Goal: Navigation & Orientation: Find specific page/section

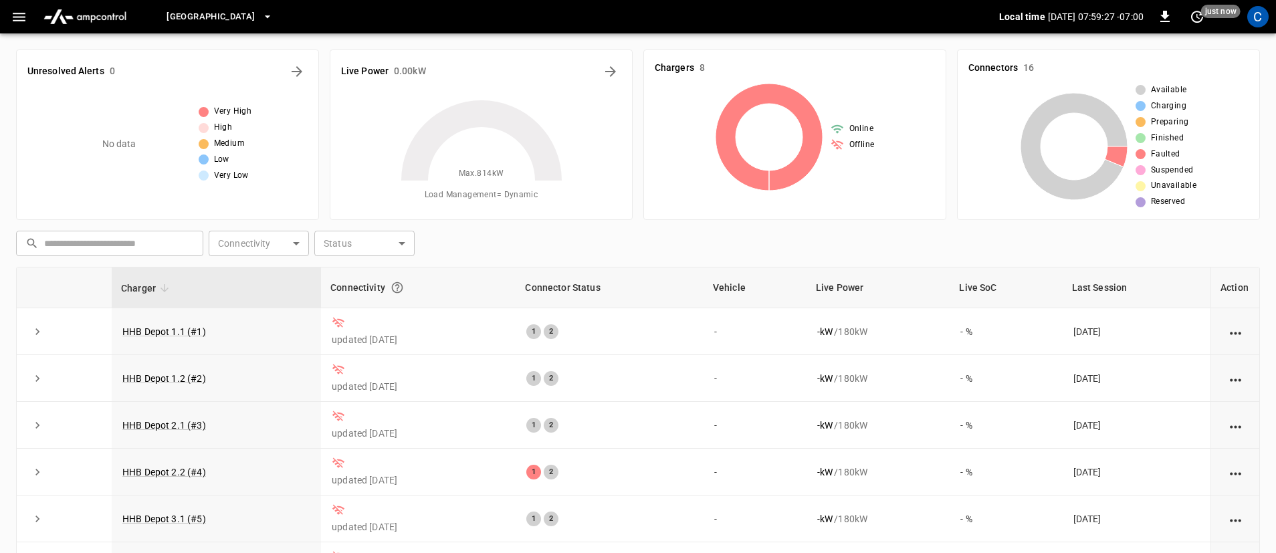
click at [25, 21] on icon "button" at bounding box center [19, 17] width 17 height 17
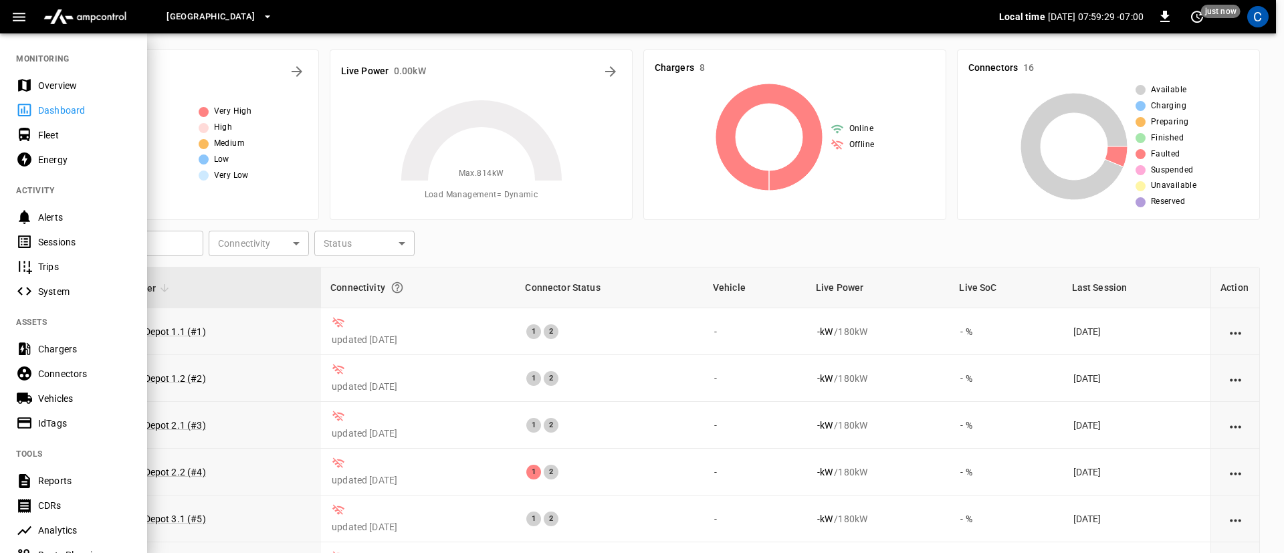
click at [47, 80] on div "Overview" at bounding box center [84, 85] width 93 height 13
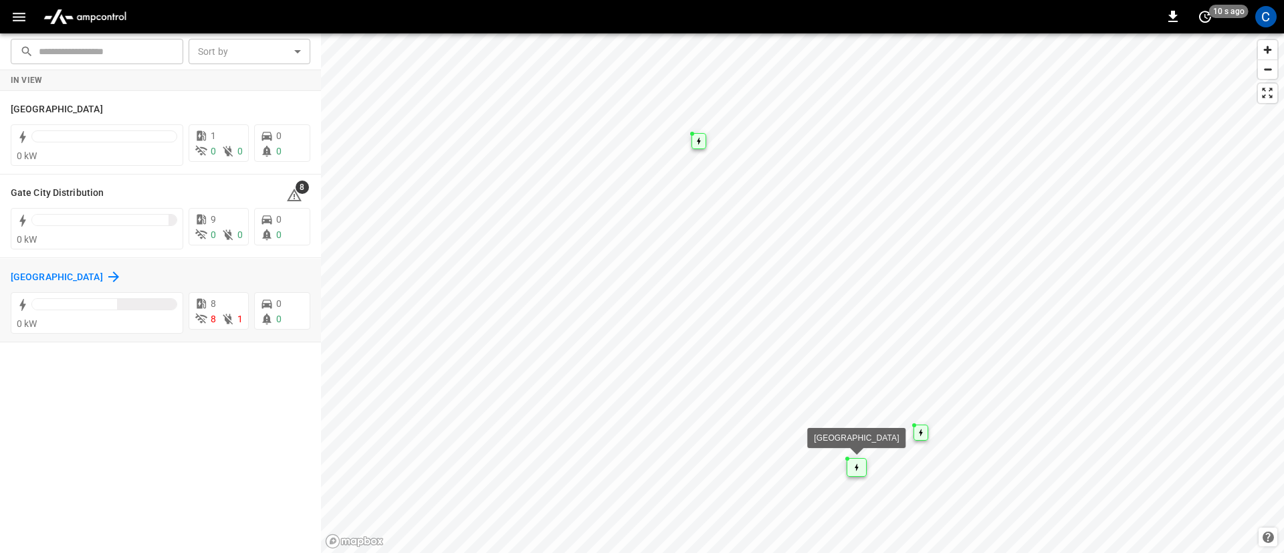
click at [106, 276] on icon at bounding box center [114, 277] width 16 height 16
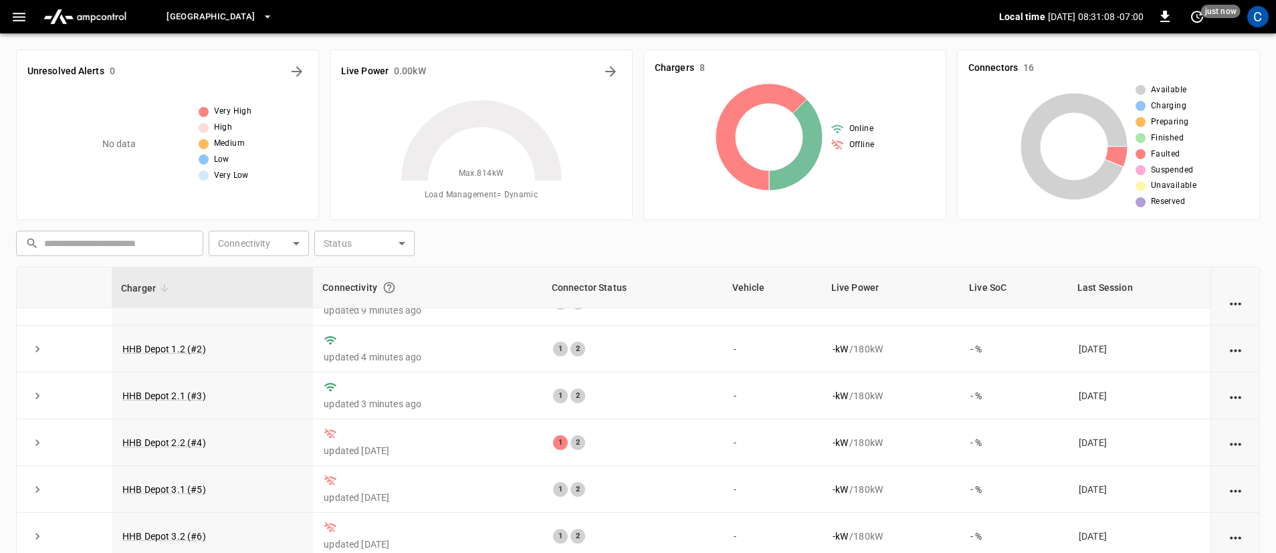
scroll to position [152, 0]
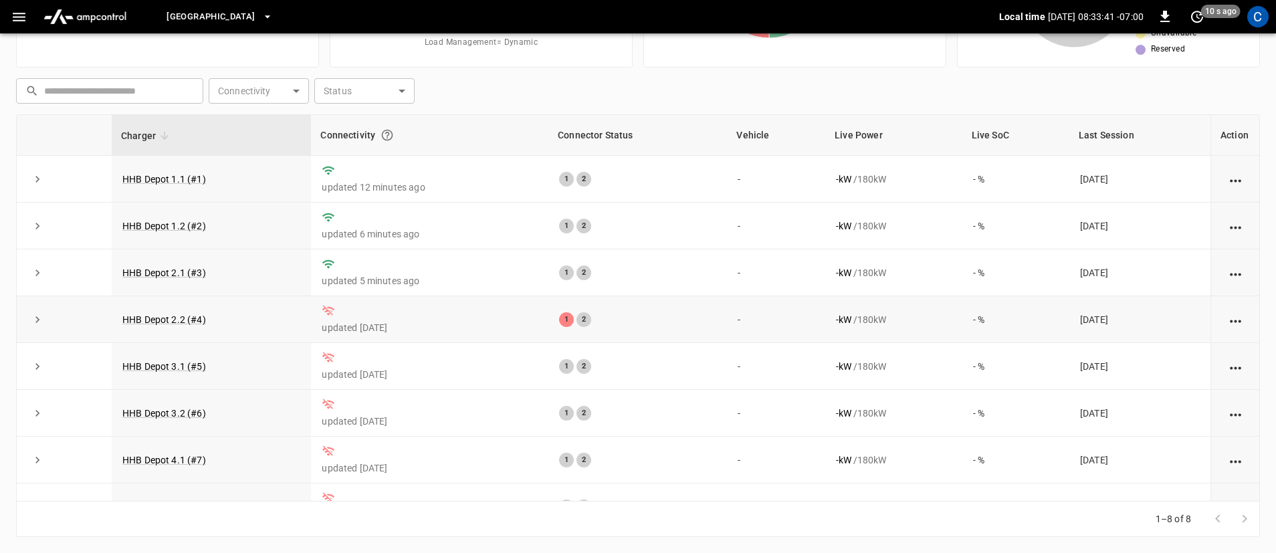
scroll to position [35, 0]
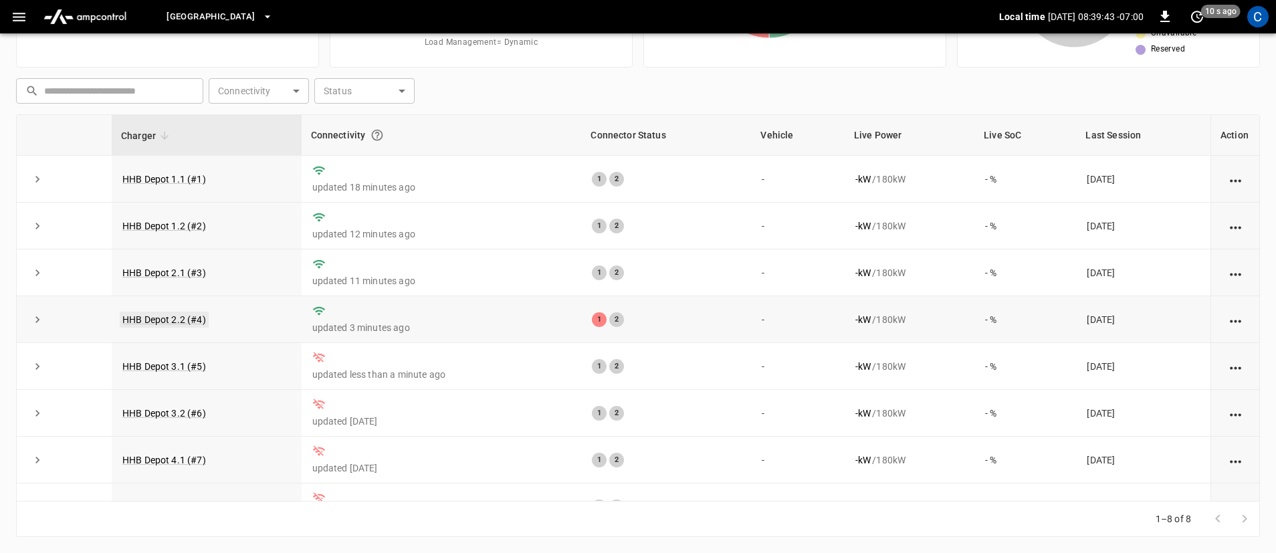
scroll to position [35, 0]
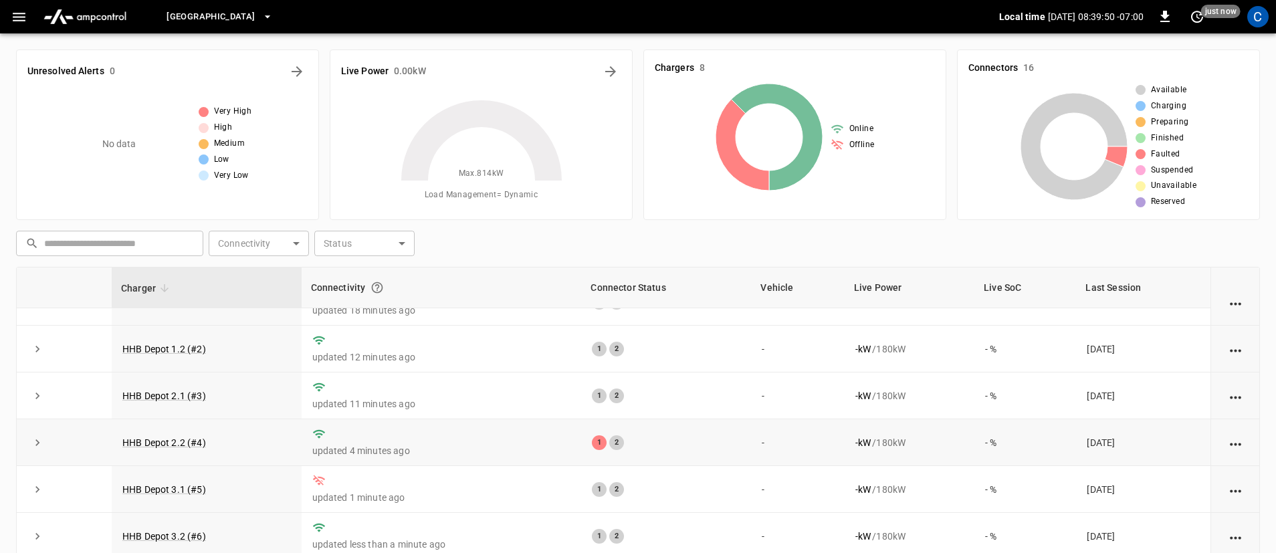
scroll to position [152, 0]
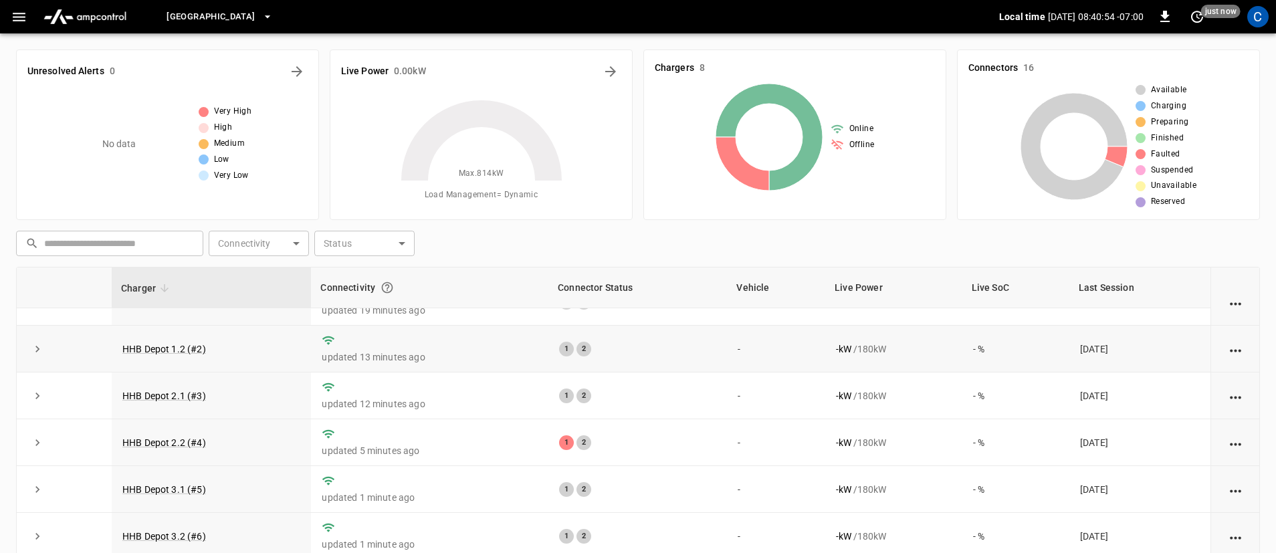
scroll to position [152, 0]
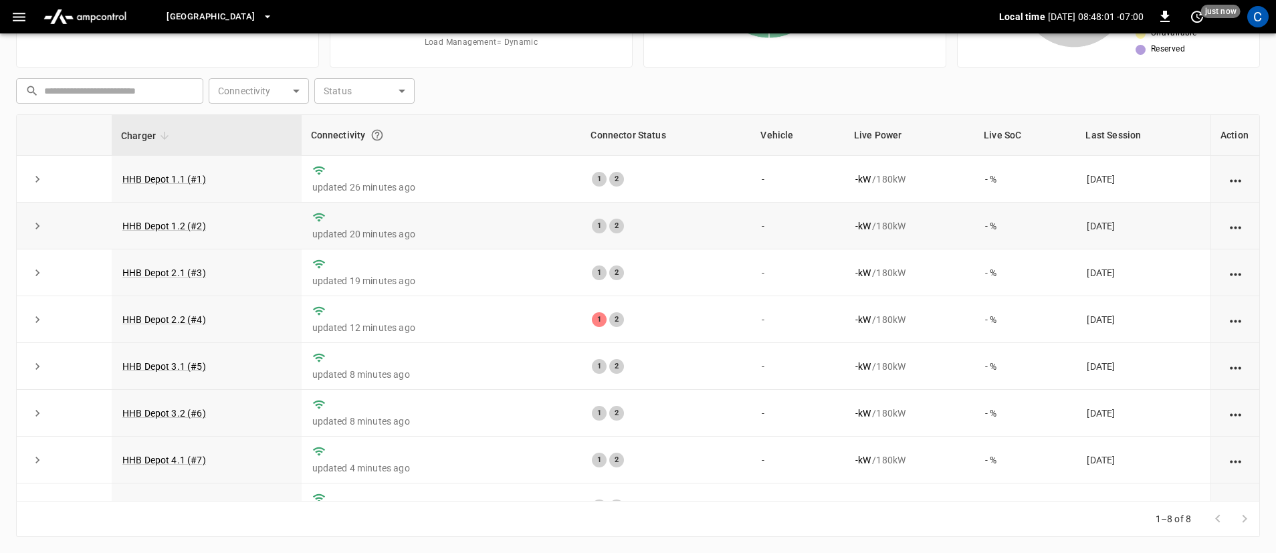
scroll to position [35, 0]
